Goal: Information Seeking & Learning: Learn about a topic

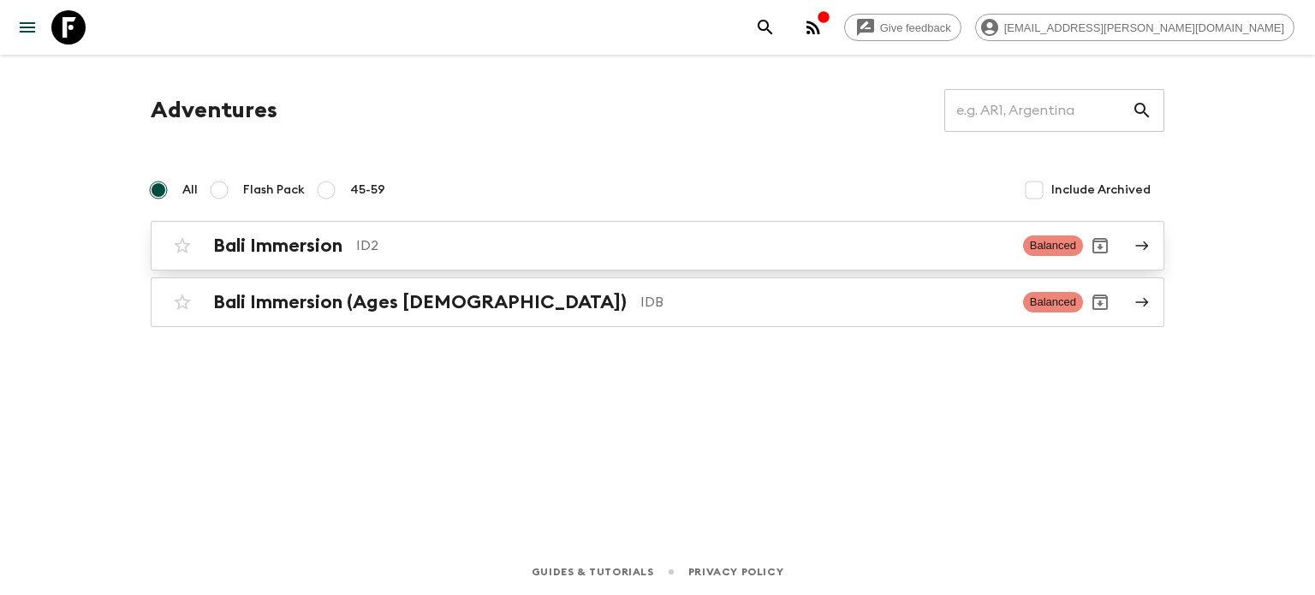
click at [397, 247] on p "ID2" at bounding box center [682, 245] width 653 height 21
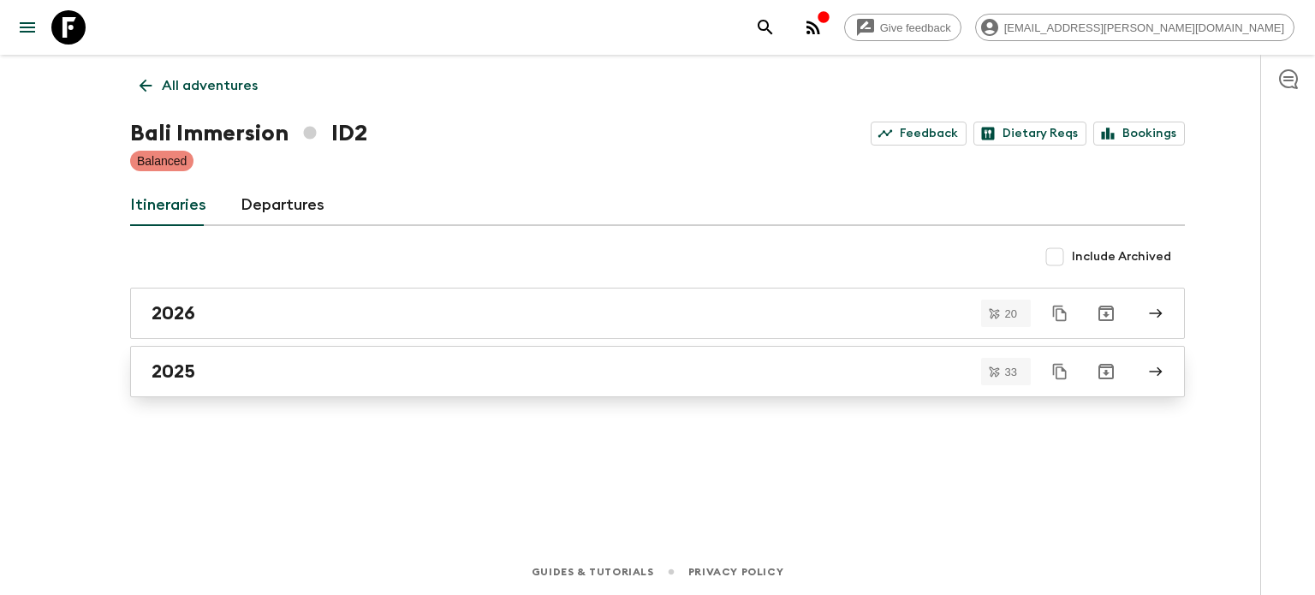
click at [228, 376] on div "2025" at bounding box center [641, 371] width 979 height 22
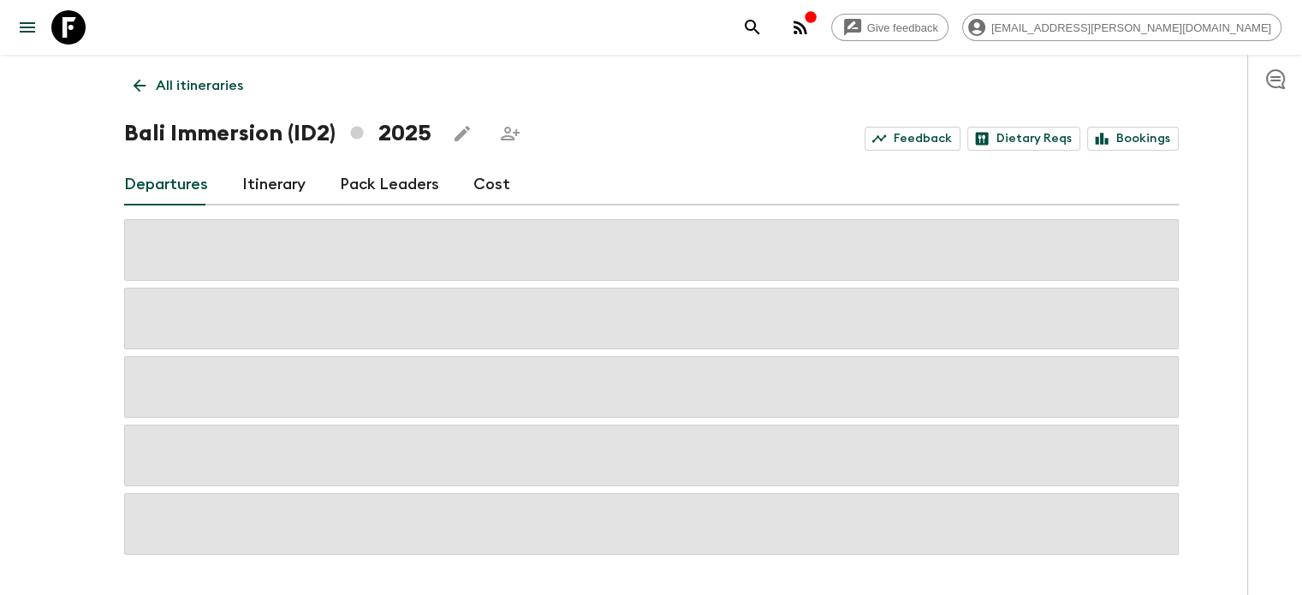
click at [192, 87] on p "All itineraries" at bounding box center [199, 85] width 87 height 21
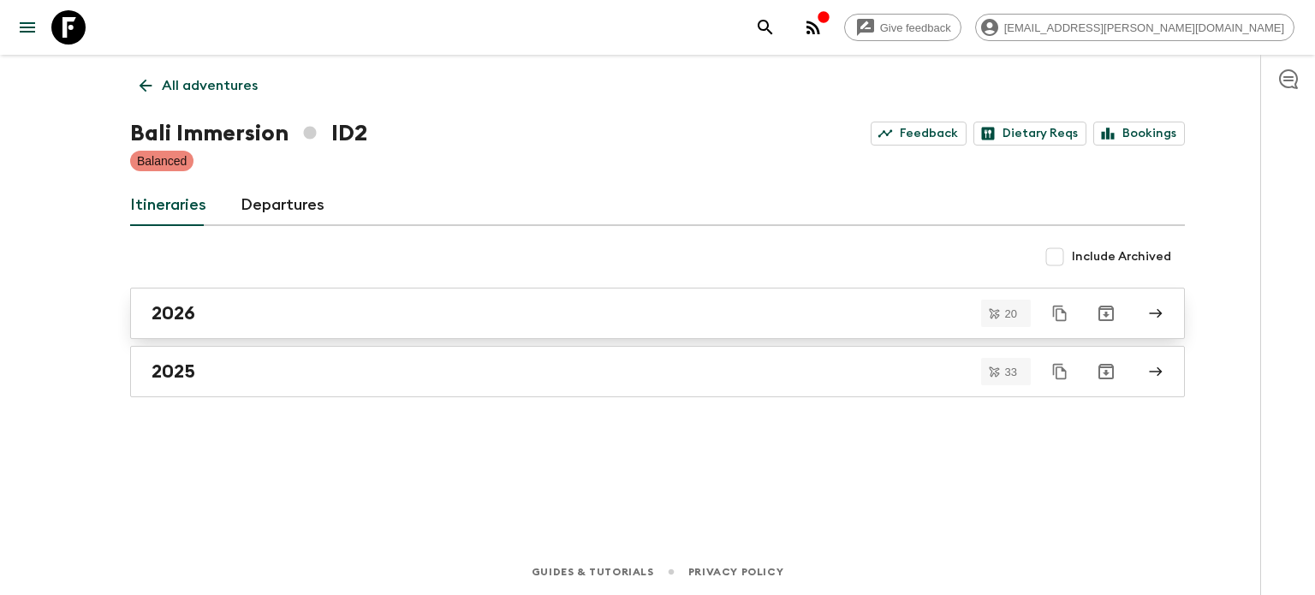
click at [251, 304] on div "2026" at bounding box center [641, 313] width 979 height 22
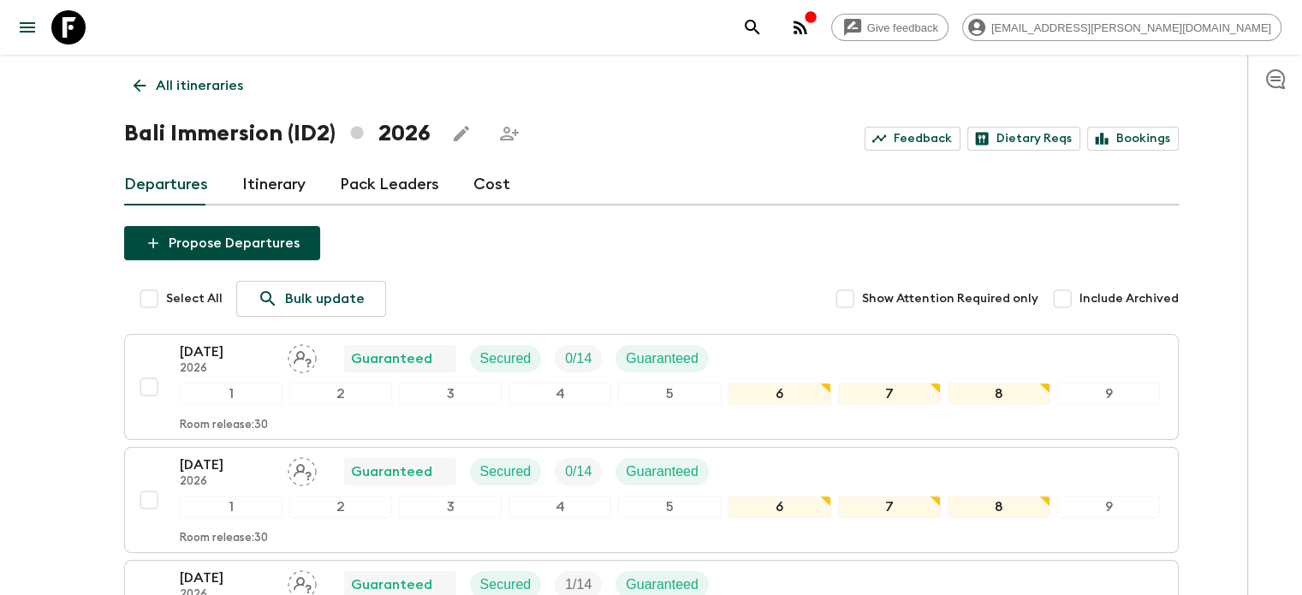
click at [148, 300] on input "Select All" at bounding box center [149, 299] width 34 height 34
checkbox input "true"
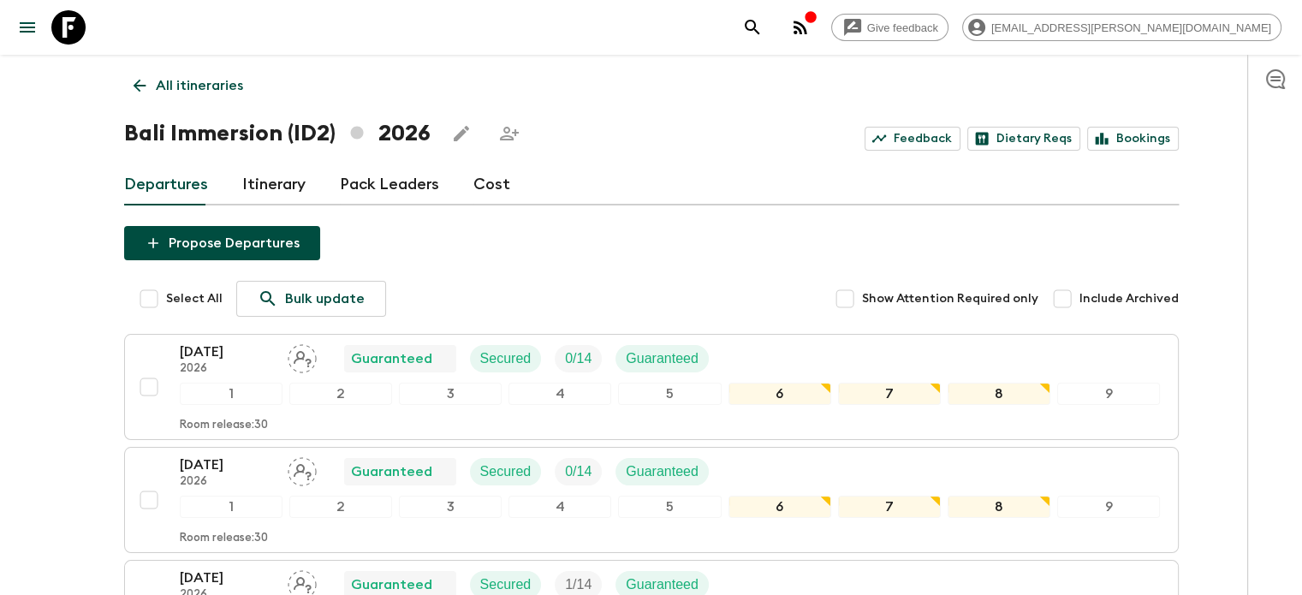
checkbox input "true"
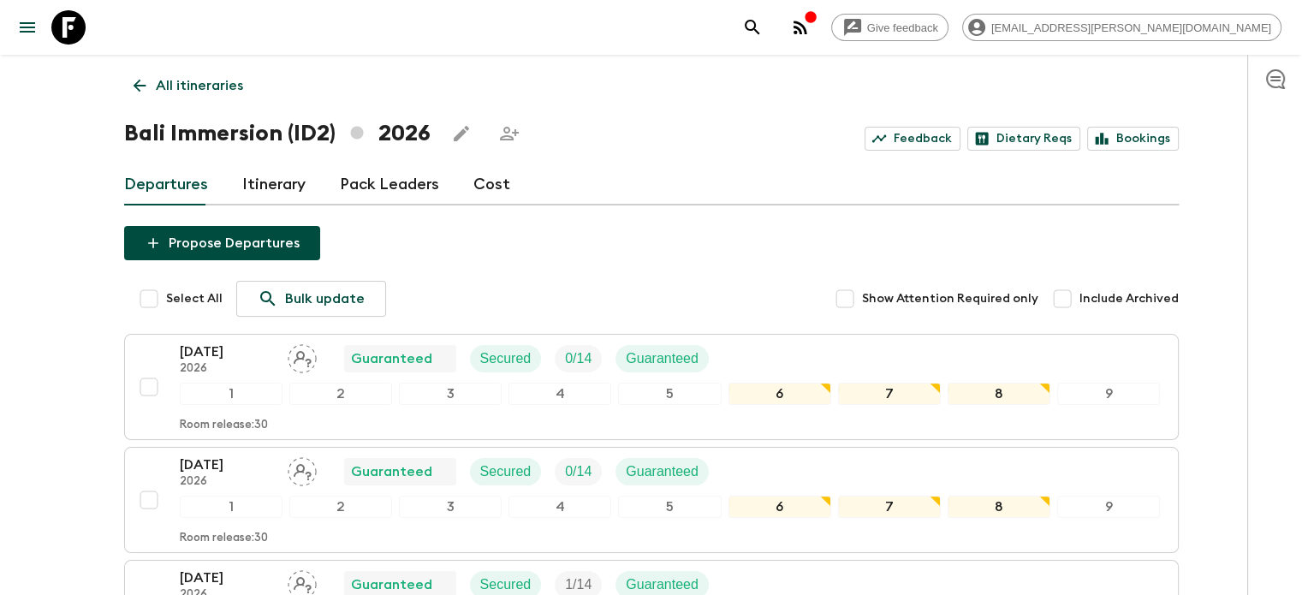
checkbox input "true"
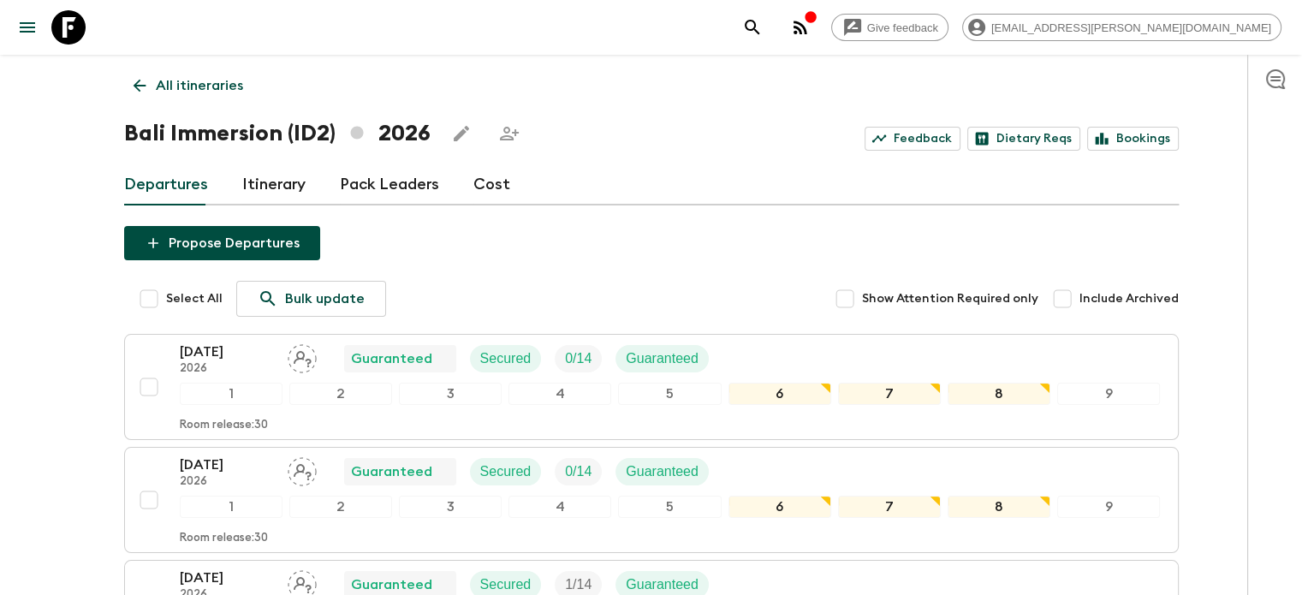
checkbox input "true"
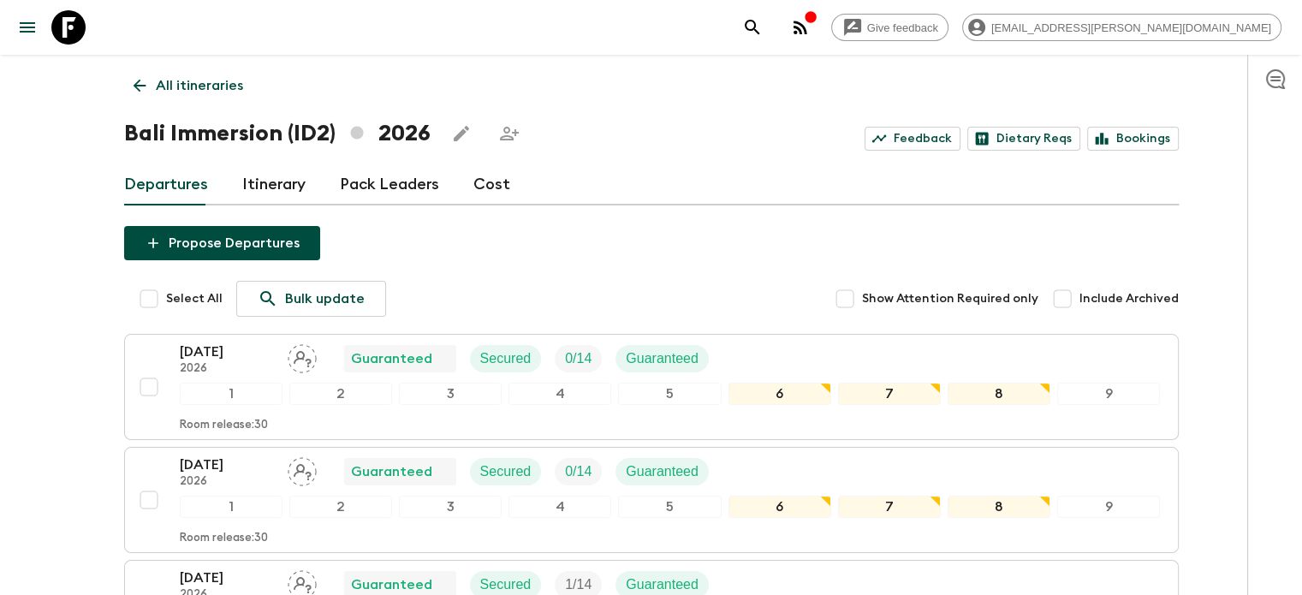
checkbox input "true"
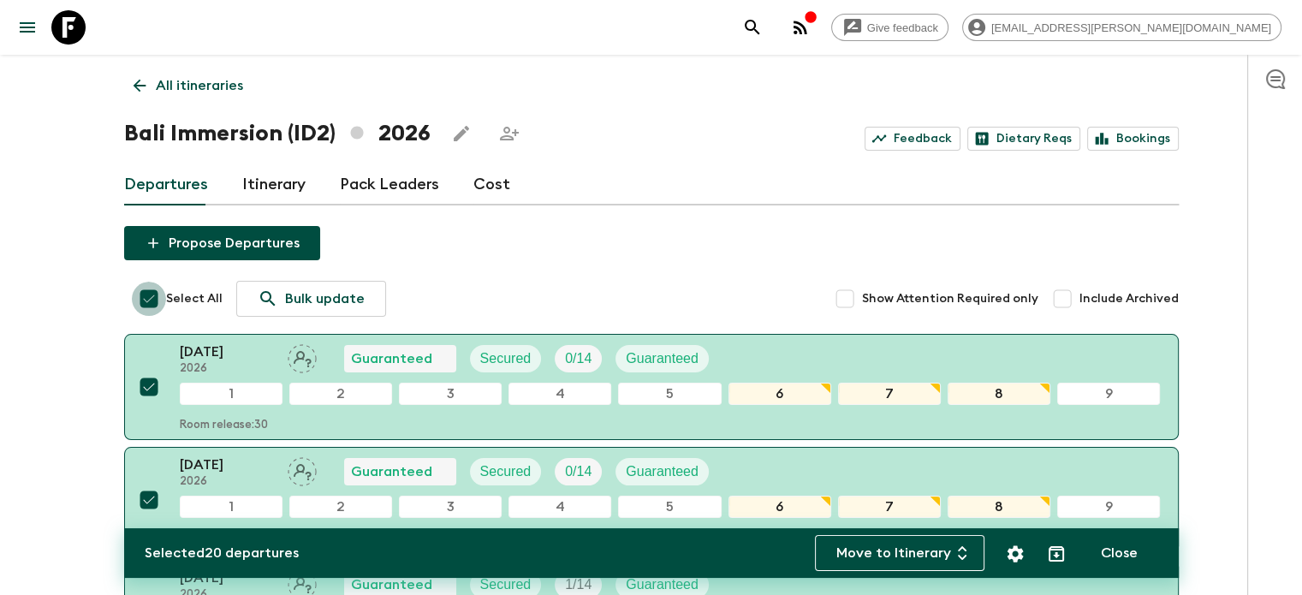
click at [148, 300] on input "Select All" at bounding box center [149, 299] width 34 height 34
checkbox input "false"
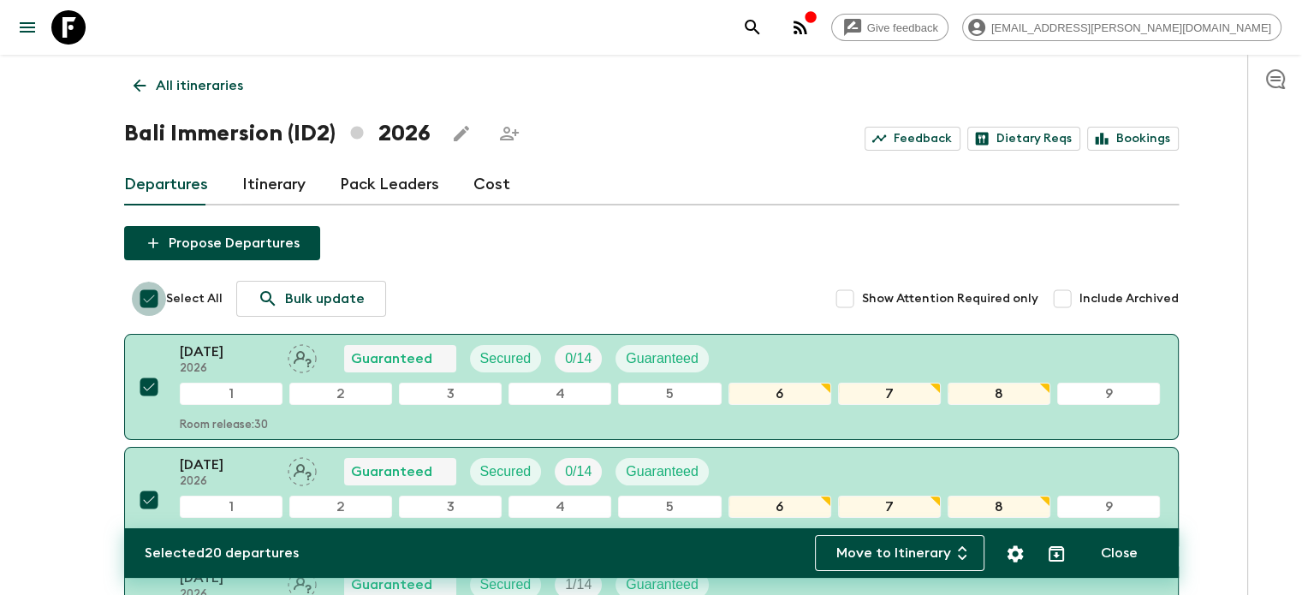
checkbox input "false"
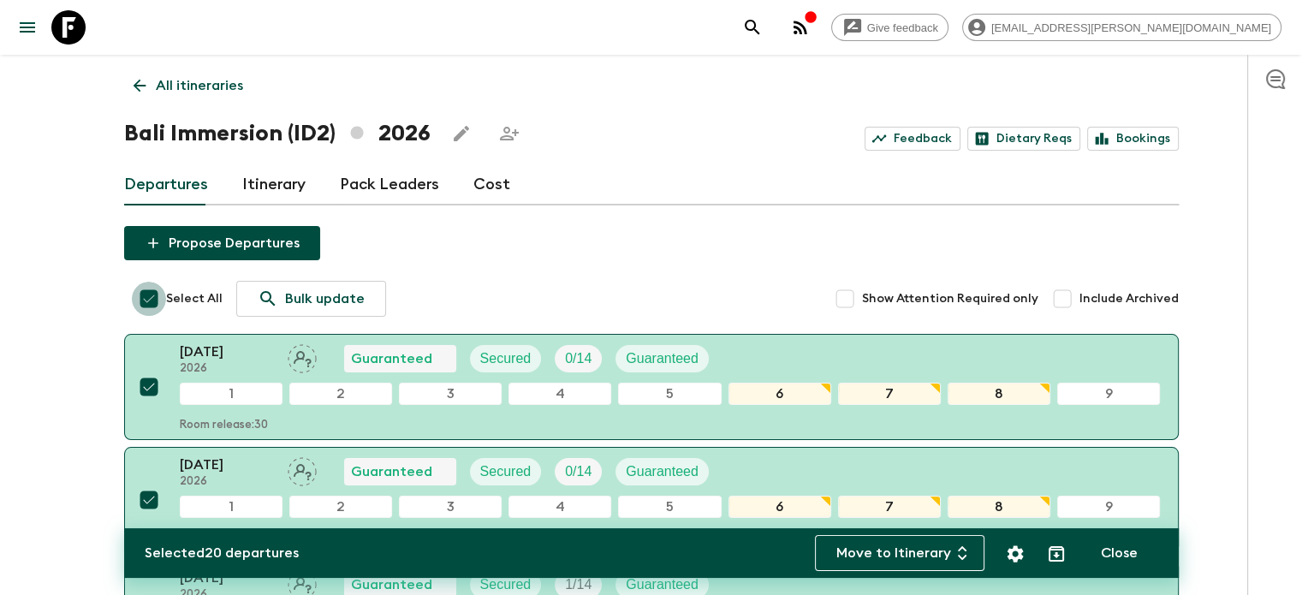
checkbox input "false"
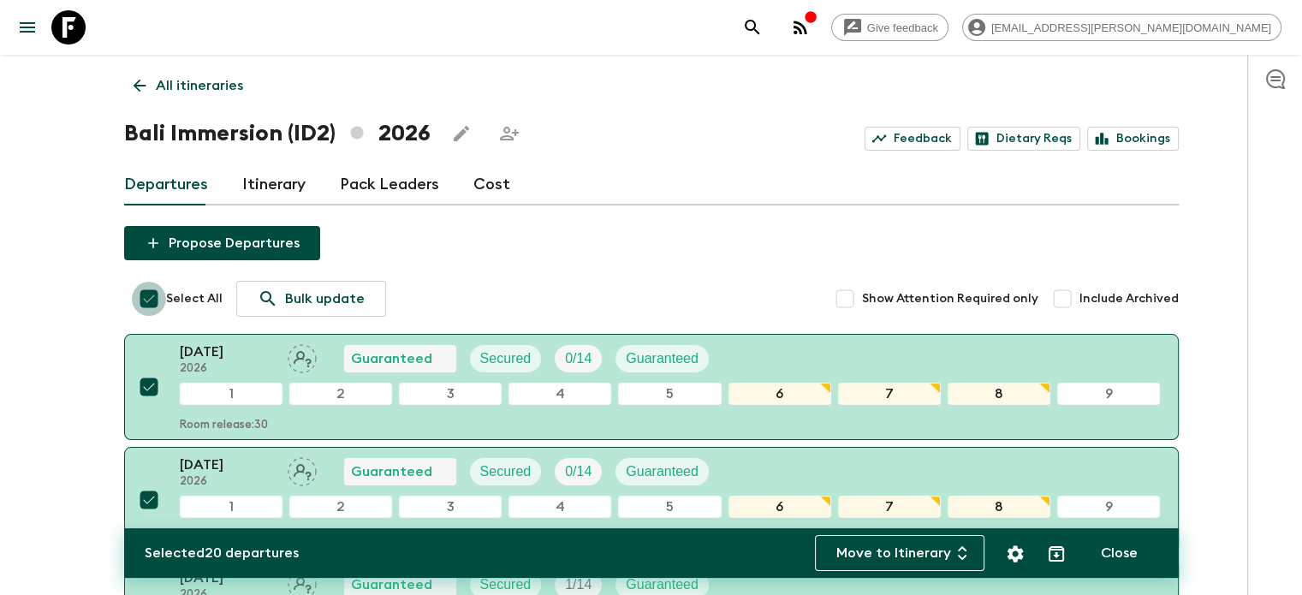
checkbox input "false"
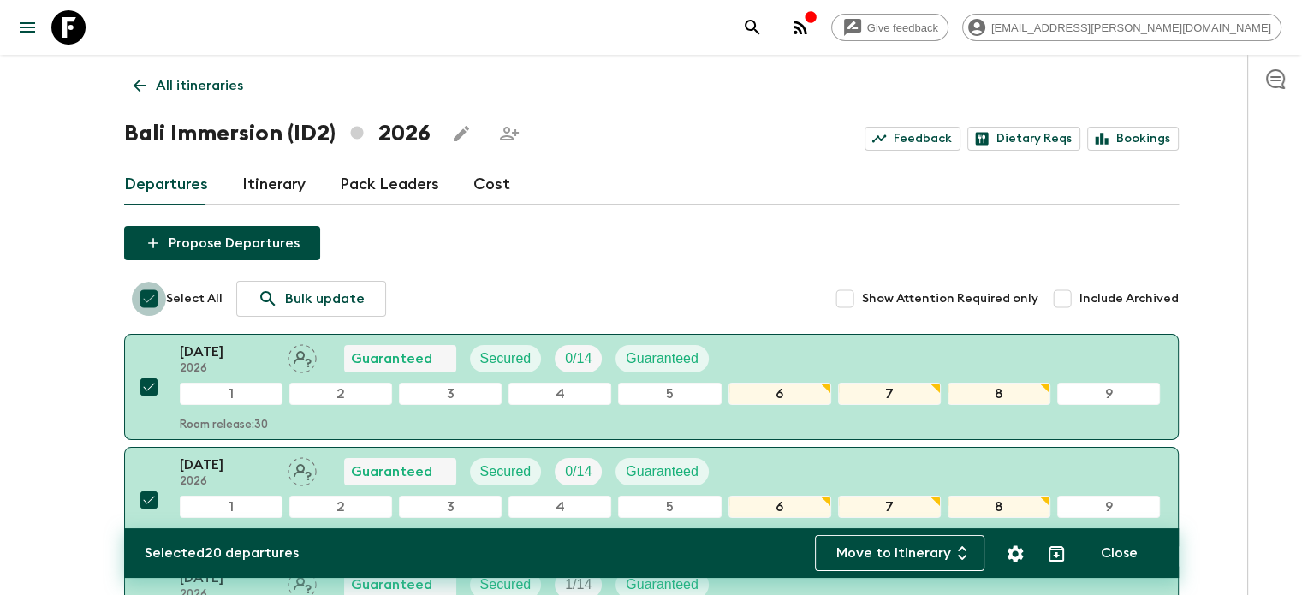
checkbox input "false"
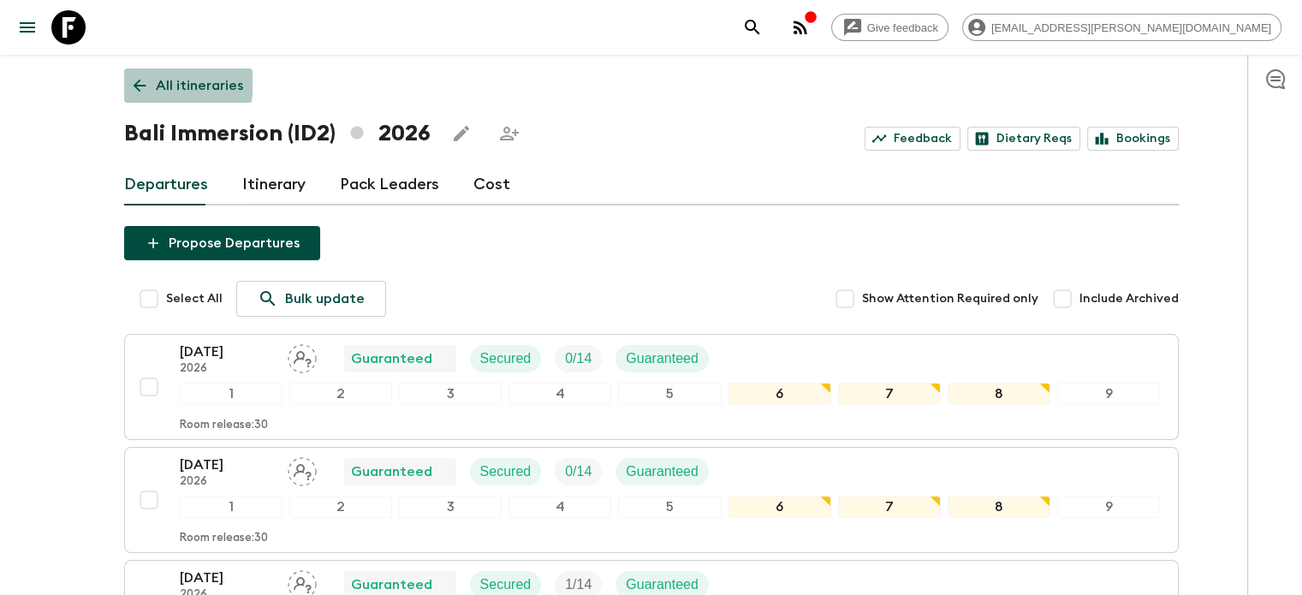
click at [143, 81] on icon at bounding box center [139, 85] width 19 height 19
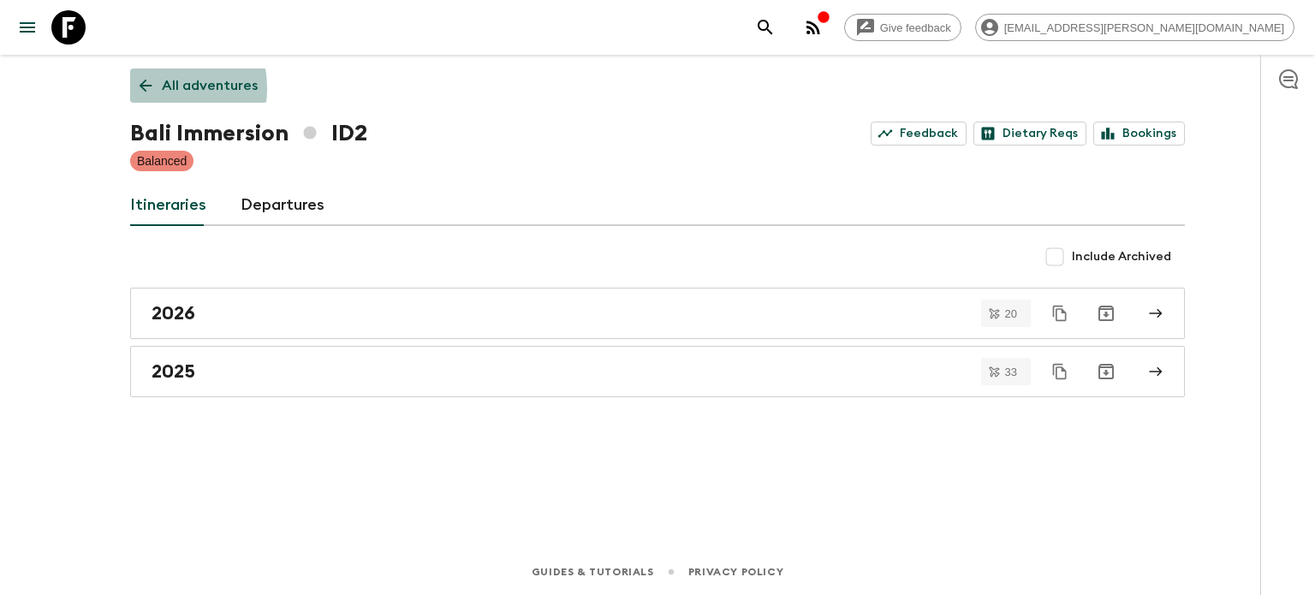
click at [146, 88] on icon at bounding box center [145, 85] width 19 height 19
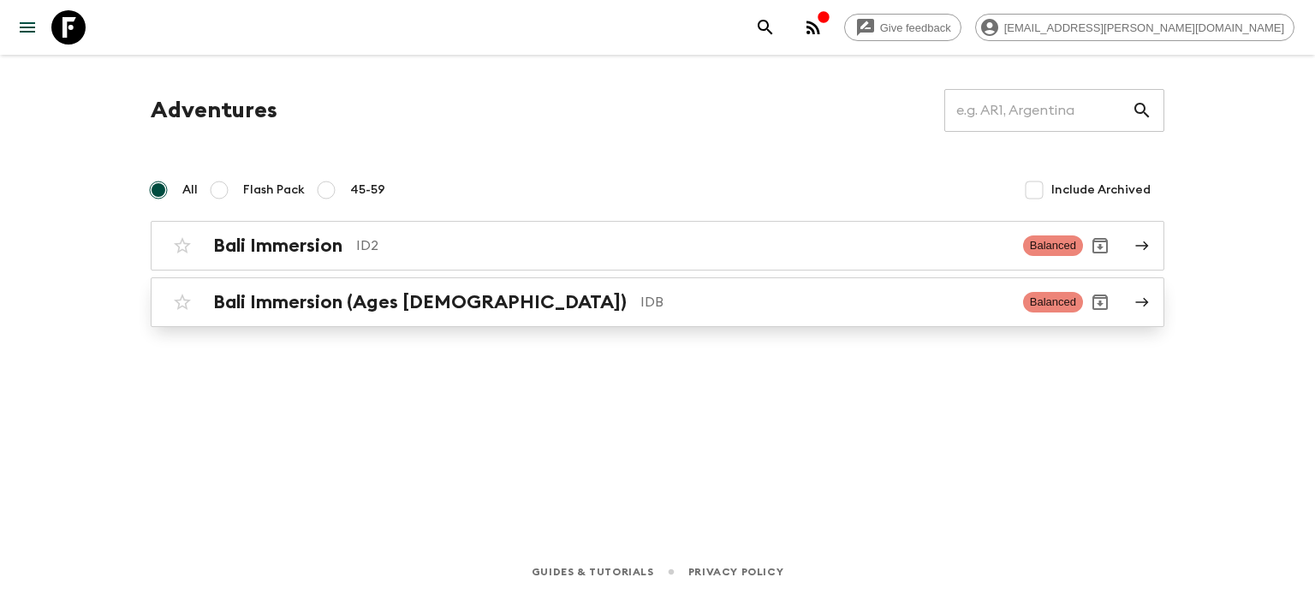
click at [344, 292] on h2 "Bali Immersion (Ages [DEMOGRAPHIC_DATA])" at bounding box center [419, 302] width 413 height 22
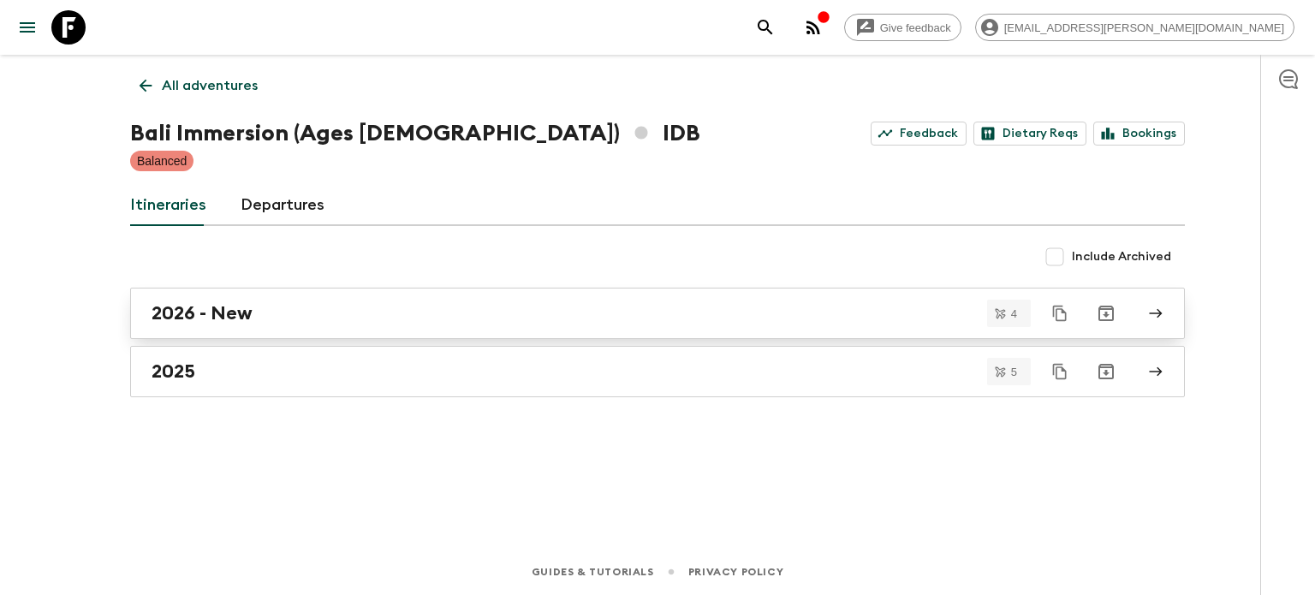
click at [264, 313] on div "2026 - New" at bounding box center [641, 313] width 979 height 22
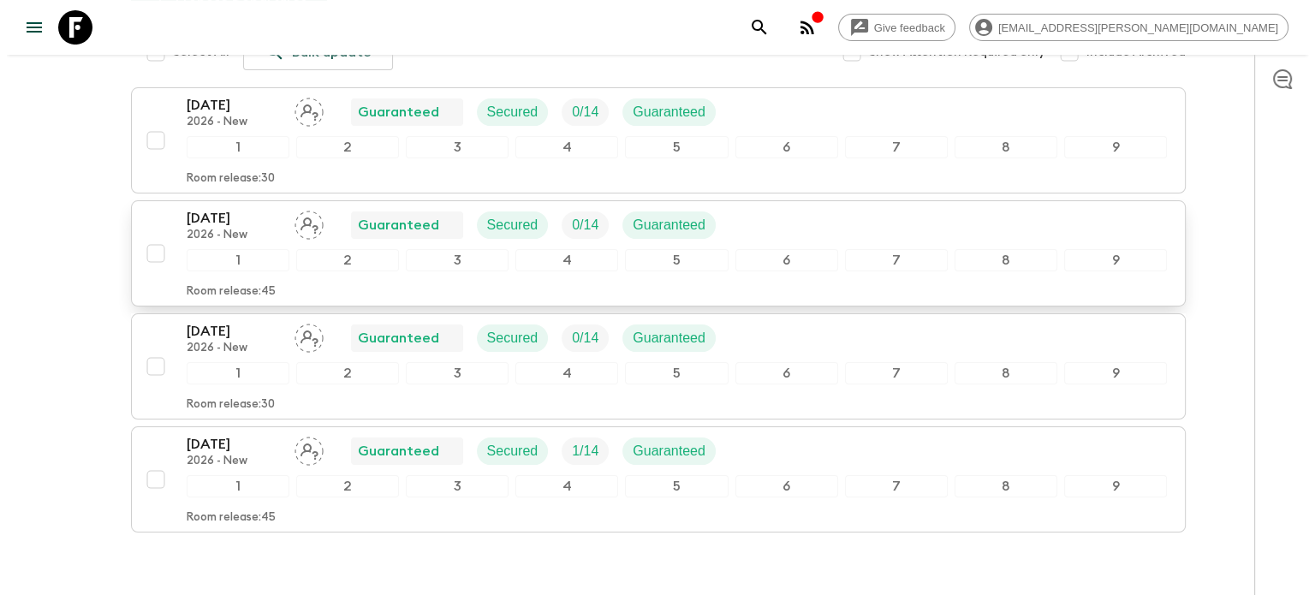
scroll to position [282, 0]
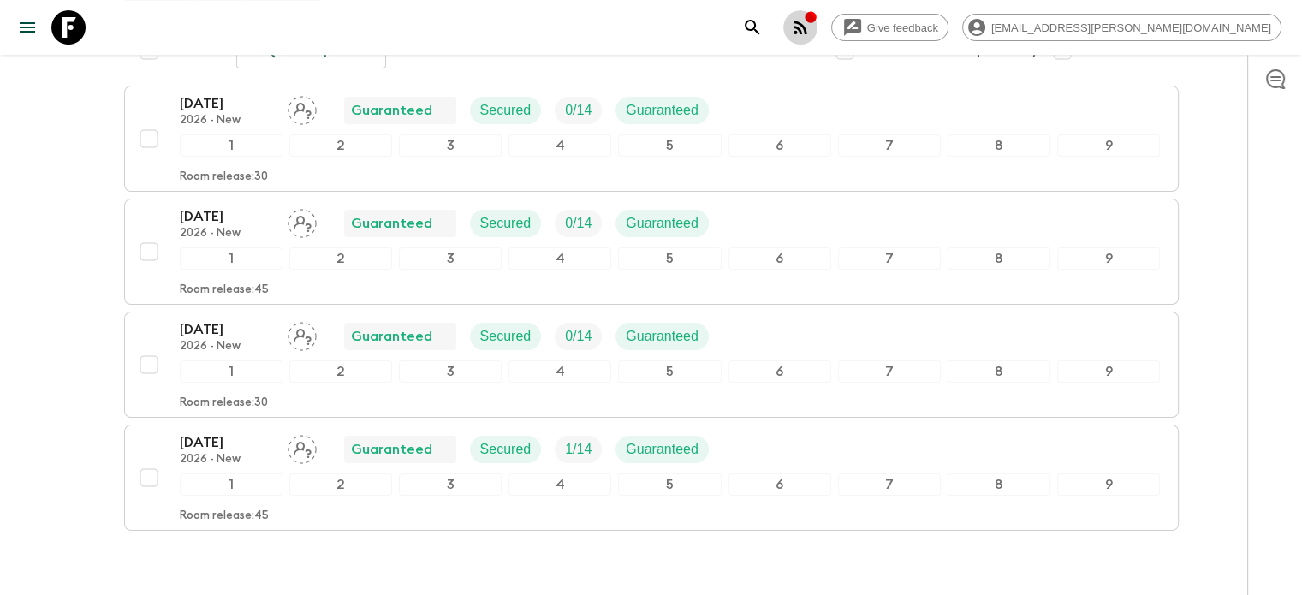
click at [817, 13] on icon "button" at bounding box center [811, 17] width 14 height 14
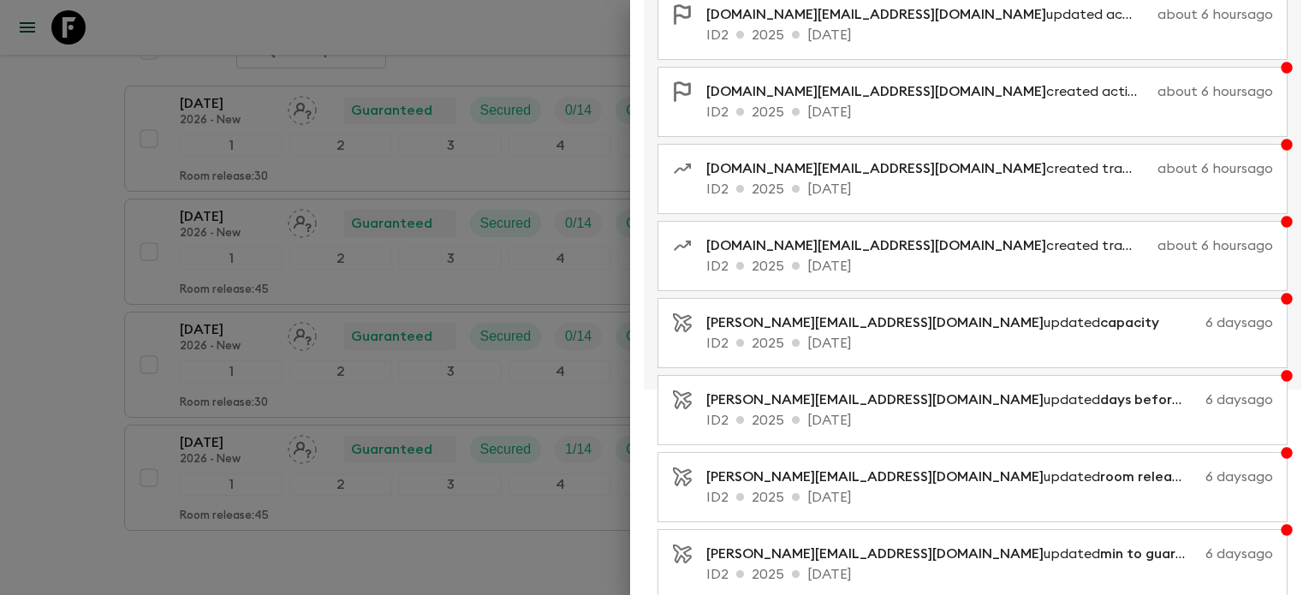
scroll to position [325, 0]
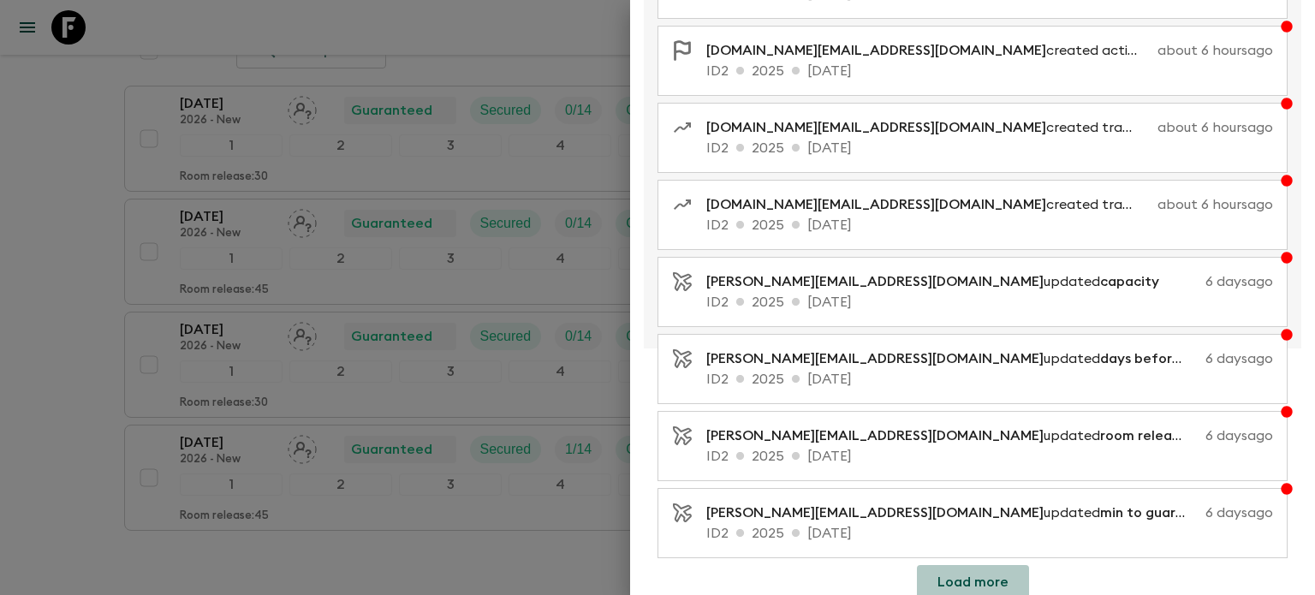
click at [972, 565] on button "Load more" at bounding box center [973, 582] width 112 height 34
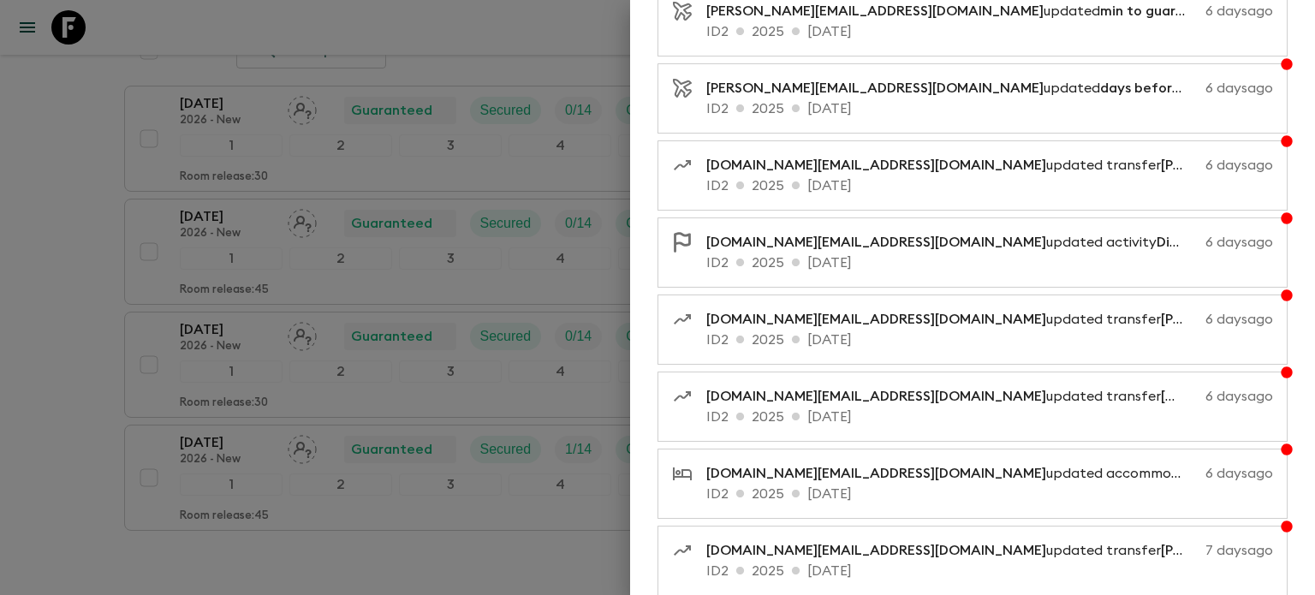
scroll to position [1092, 0]
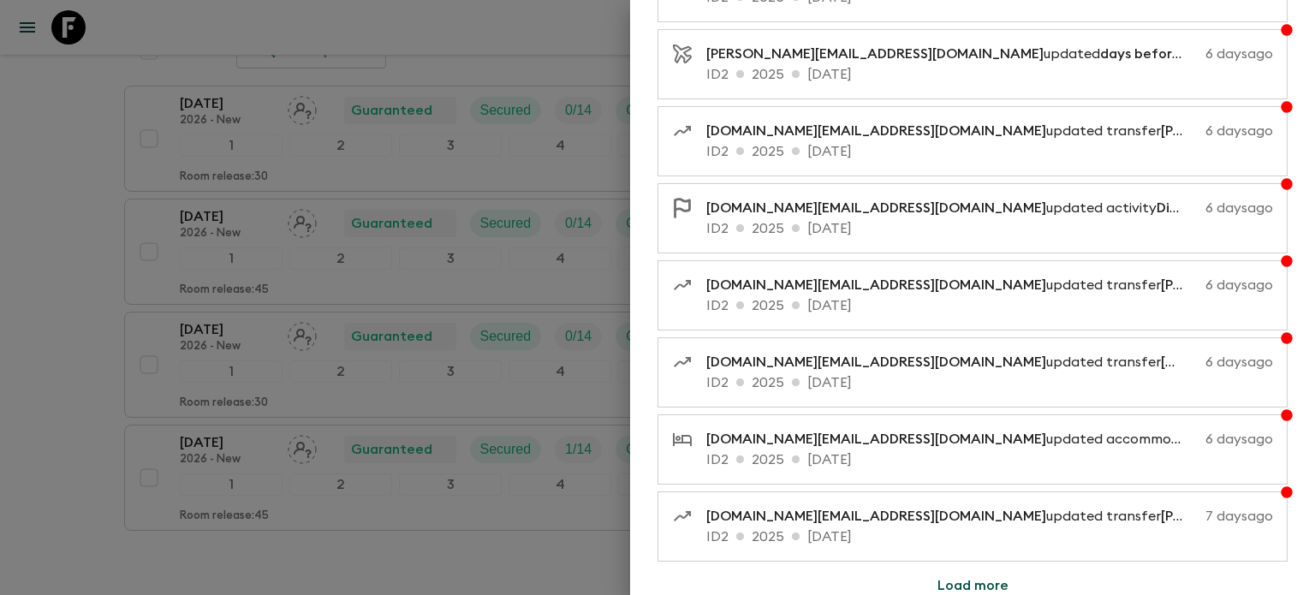
click at [967, 569] on button "Load more" at bounding box center [973, 585] width 112 height 34
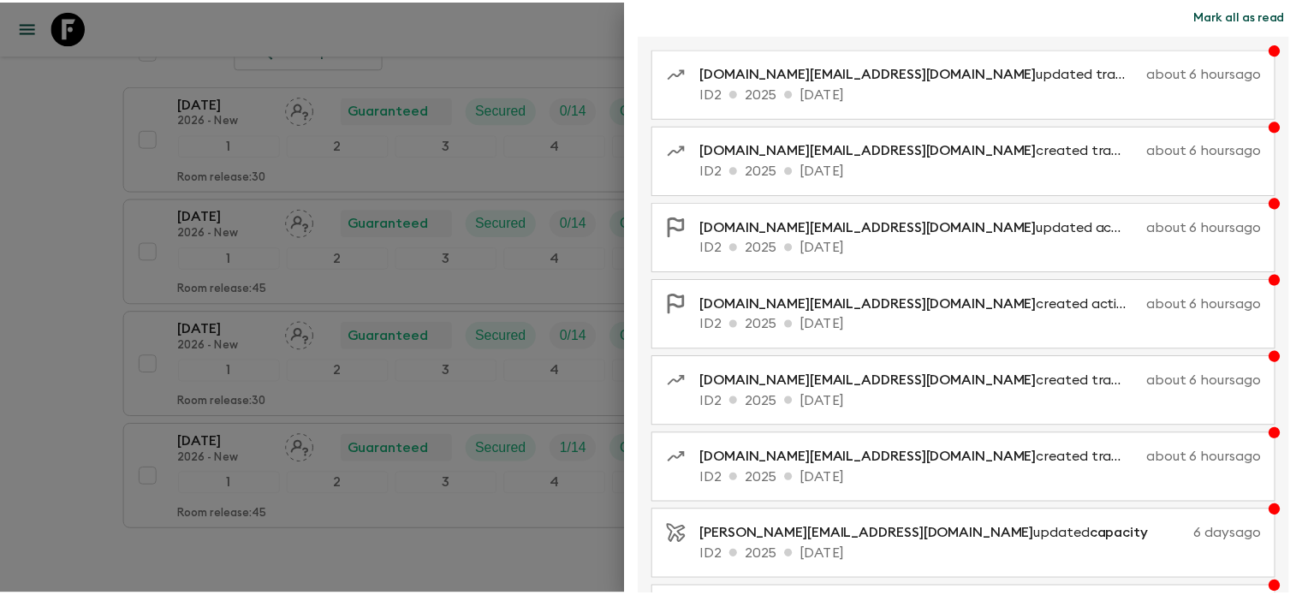
scroll to position [0, 0]
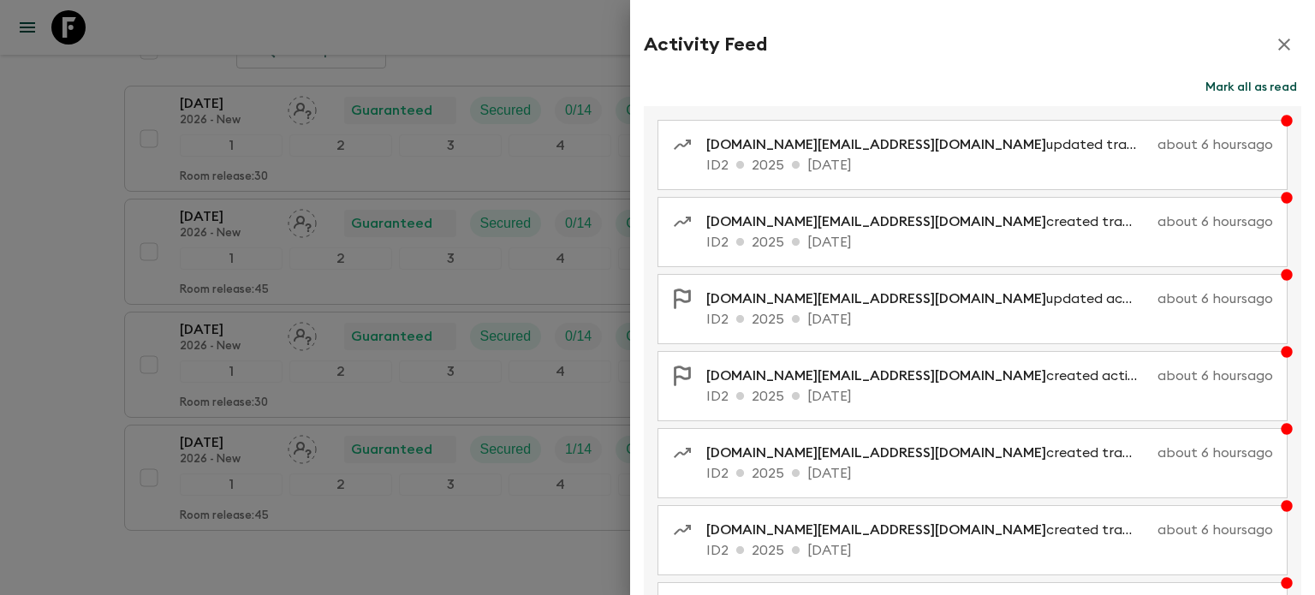
click at [85, 257] on div at bounding box center [657, 297] width 1315 height 595
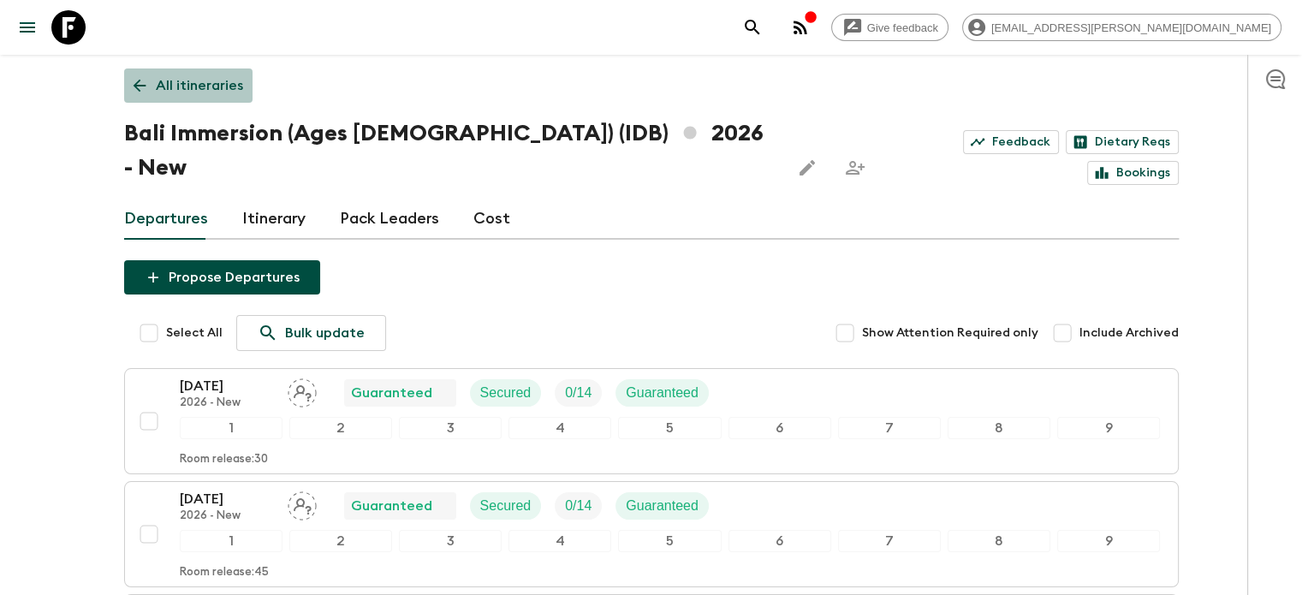
click at [231, 80] on p "All itineraries" at bounding box center [199, 85] width 87 height 21
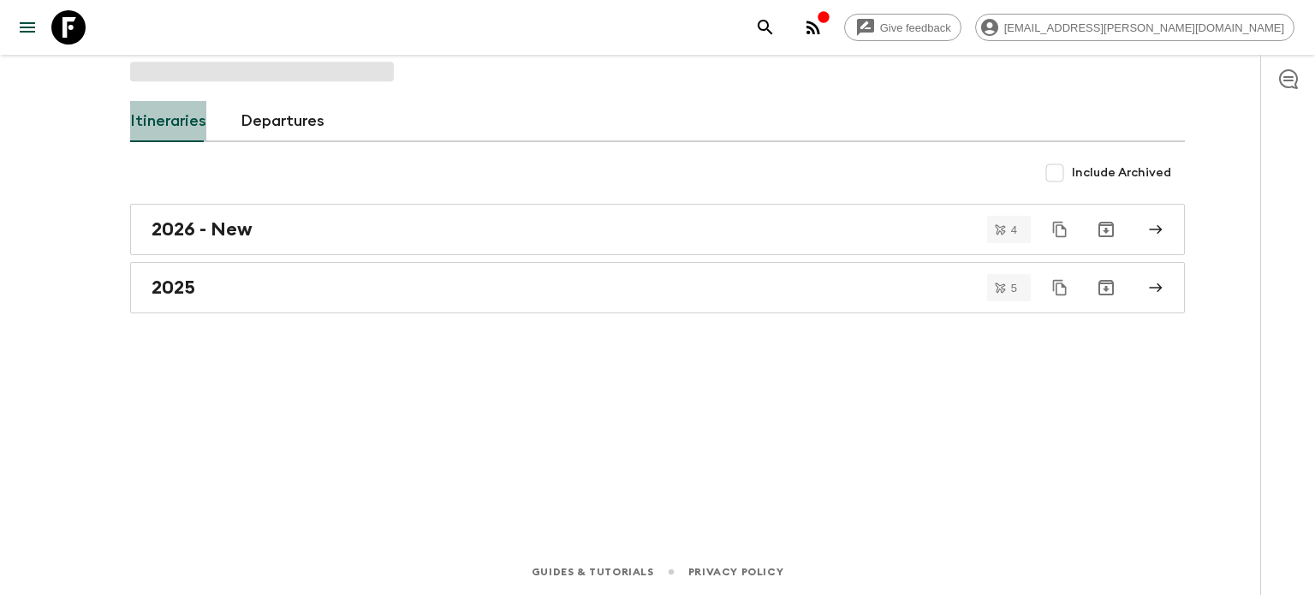
click at [177, 125] on link "Itineraries" at bounding box center [168, 121] width 76 height 41
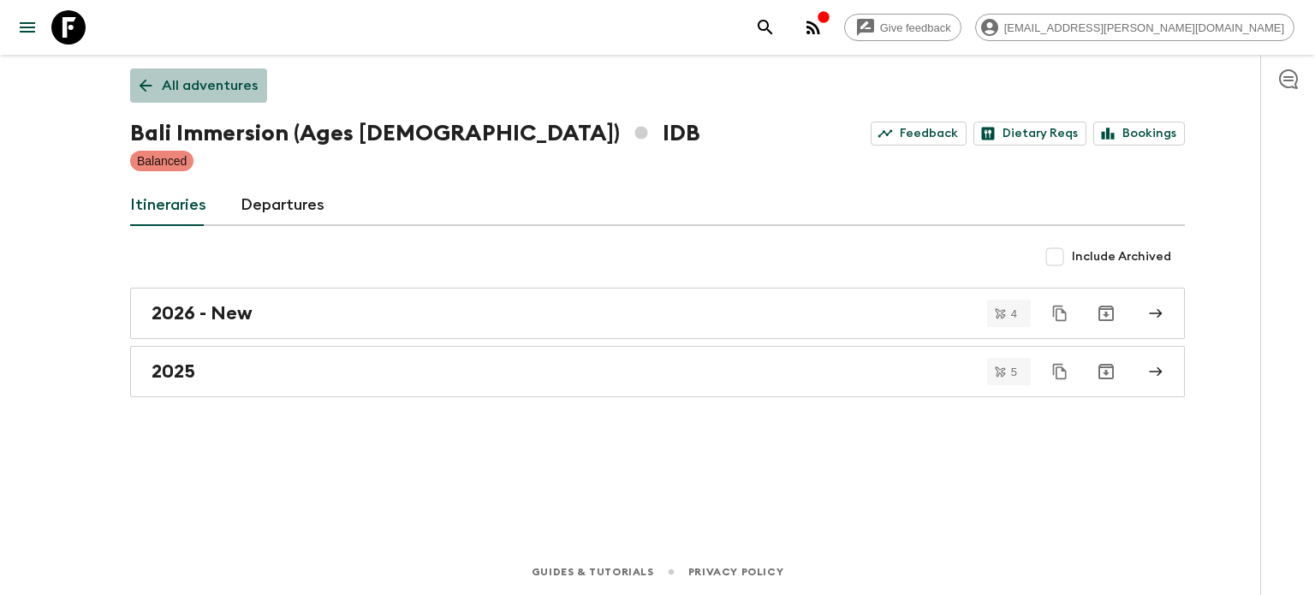
click at [188, 76] on p "All adventures" at bounding box center [210, 85] width 96 height 21
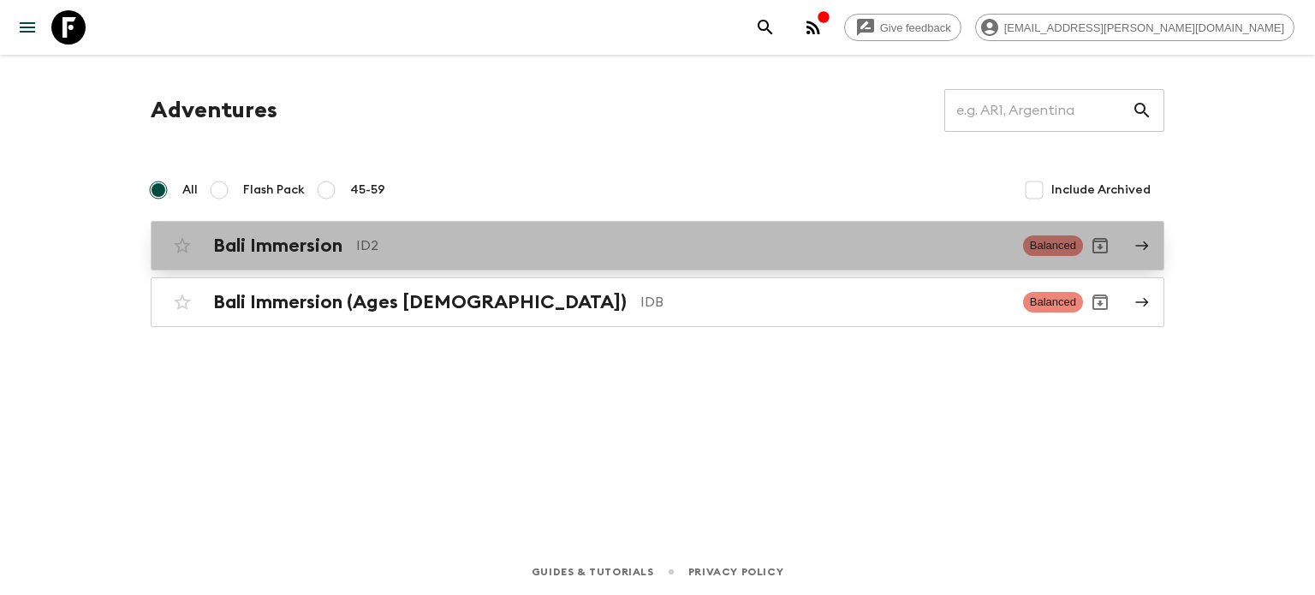
click at [380, 246] on p "ID2" at bounding box center [682, 245] width 653 height 21
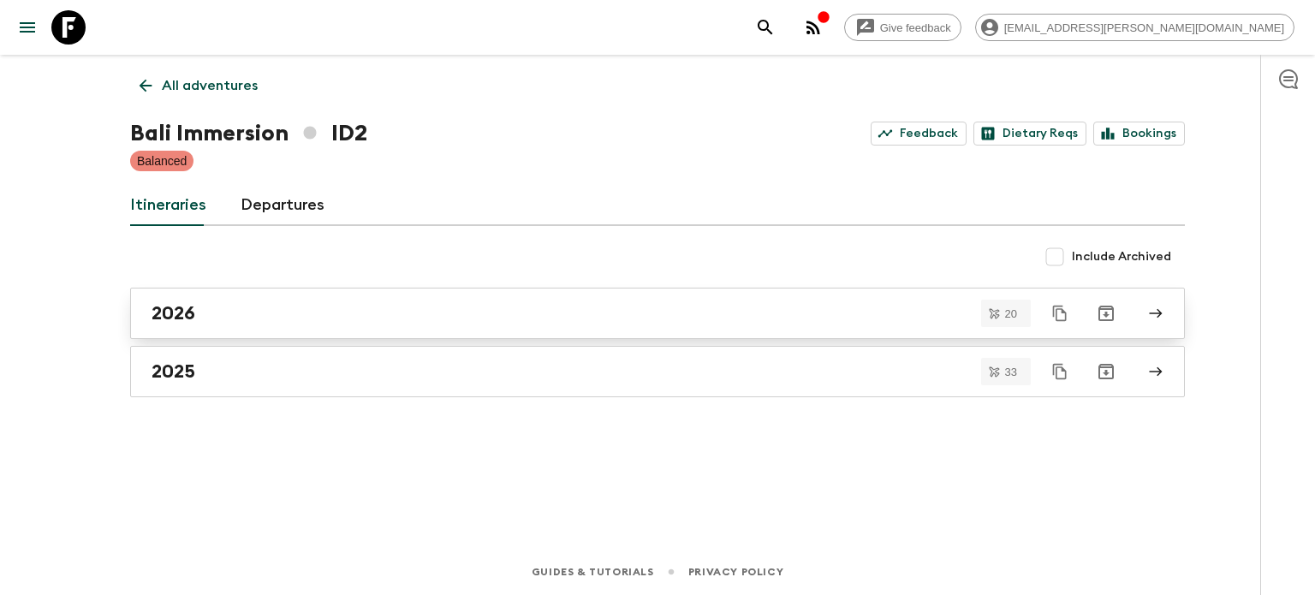
click at [244, 318] on div "2026" at bounding box center [641, 313] width 979 height 22
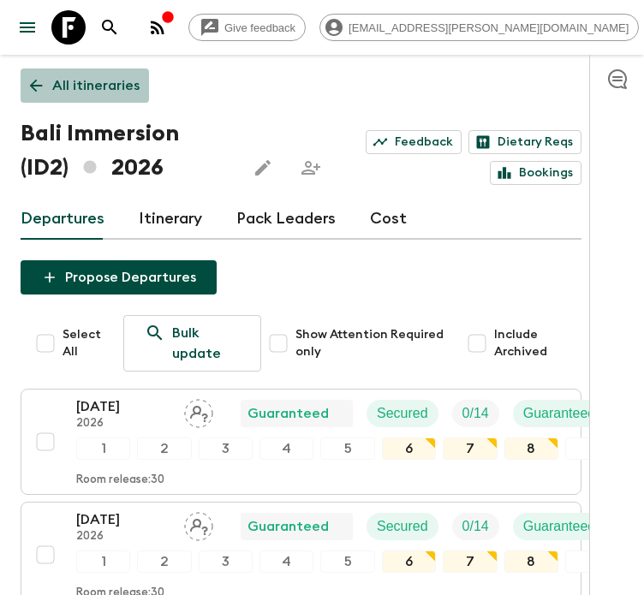
click at [45, 91] on icon at bounding box center [36, 85] width 19 height 19
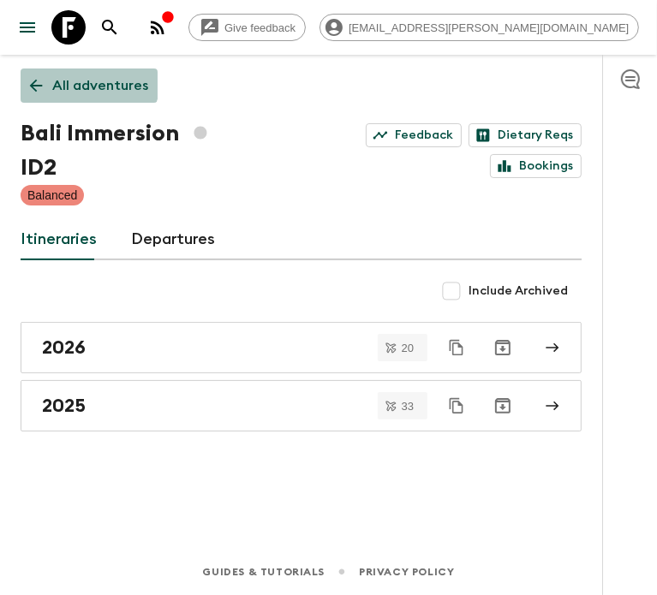
click at [72, 75] on p "All adventures" at bounding box center [100, 85] width 96 height 21
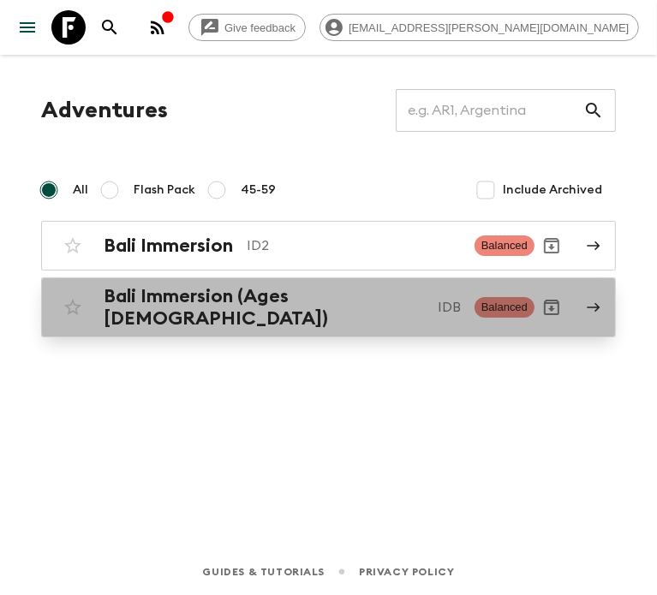
click at [185, 281] on link "Bali Immersion (Ages [DEMOGRAPHIC_DATA]) IDB Balanced" at bounding box center [328, 307] width 574 height 60
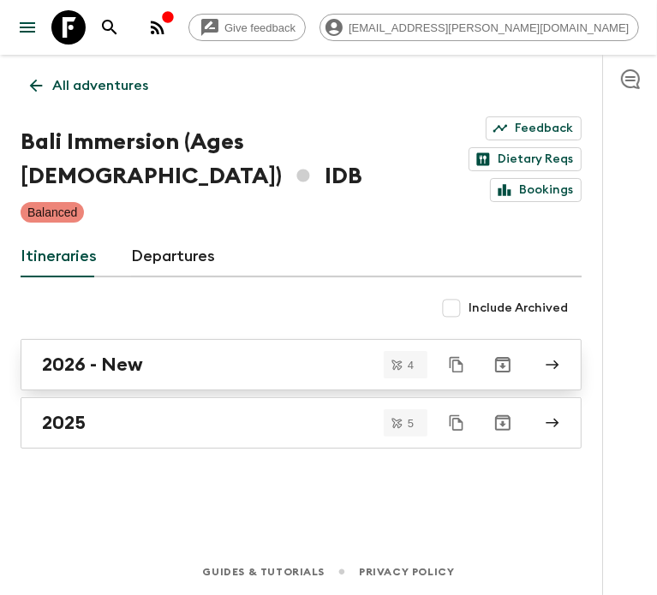
click at [175, 362] on link "2026 - New" at bounding box center [301, 364] width 561 height 51
